Goal: Task Accomplishment & Management: Use online tool/utility

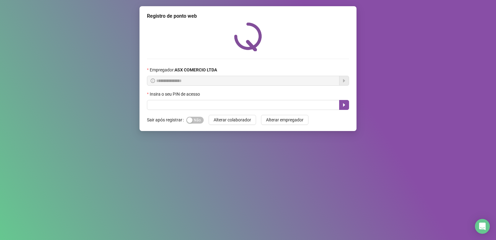
click at [183, 98] on div "Insira o seu PIN de acesso" at bounding box center [248, 95] width 202 height 9
click at [180, 107] on input "text" at bounding box center [243, 105] width 193 height 10
type input "*****"
click at [344, 103] on icon "caret-right" at bounding box center [344, 104] width 5 height 5
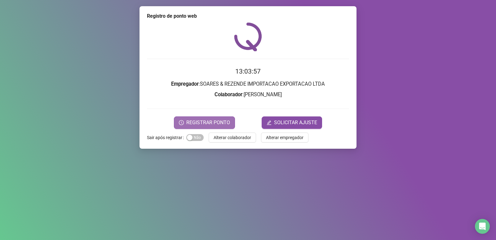
click at [181, 119] on button "REGISTRAR PONTO" at bounding box center [204, 122] width 61 height 12
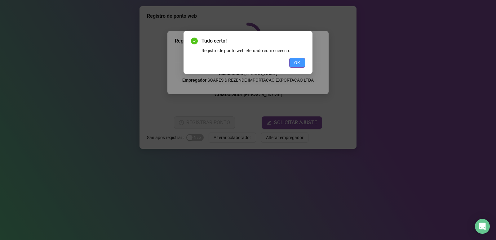
click at [299, 62] on span "OK" at bounding box center [297, 62] width 6 height 7
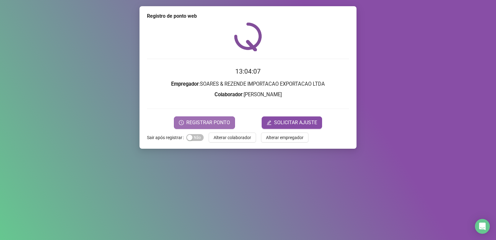
click at [210, 118] on button "REGISTRAR PONTO" at bounding box center [204, 122] width 61 height 12
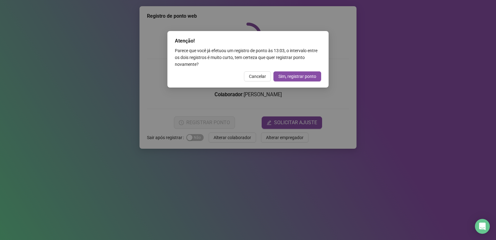
click at [229, 131] on div "Atenção! Parece que você já efetuou um registro de ponto às 13:03 , o intervalo…" at bounding box center [248, 120] width 496 height 240
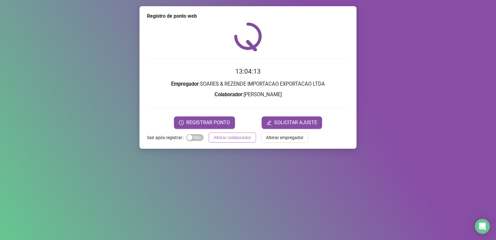
click at [242, 140] on span "Alterar colaborador" at bounding box center [233, 137] width 38 height 7
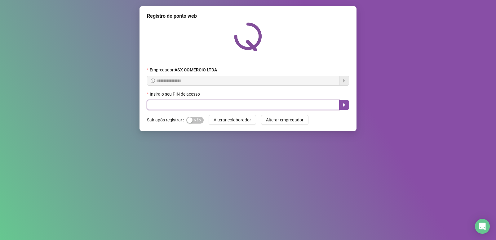
click at [196, 108] on input "text" at bounding box center [243, 105] width 193 height 10
type input "*****"
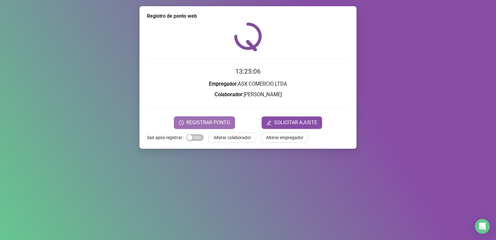
click at [215, 124] on span "REGISTRAR PONTO" at bounding box center [208, 122] width 44 height 7
